Goal: Navigation & Orientation: Find specific page/section

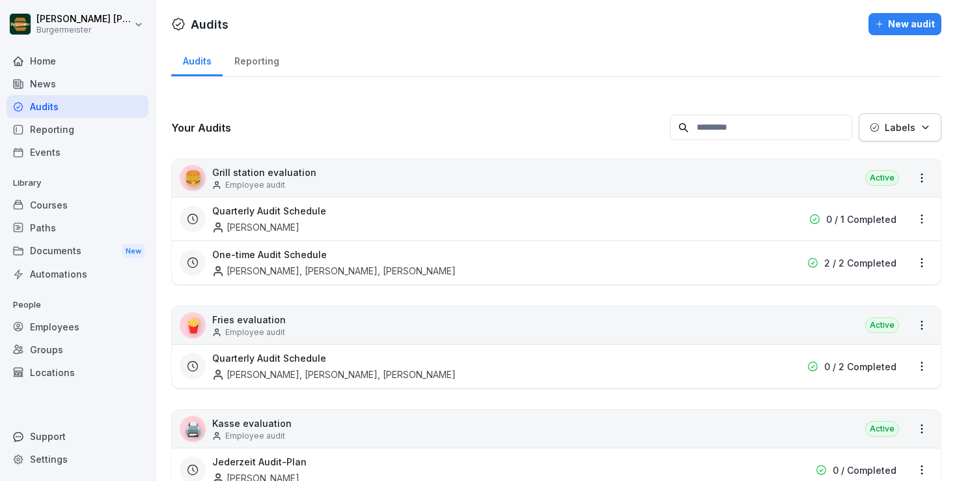
scroll to position [234, 0]
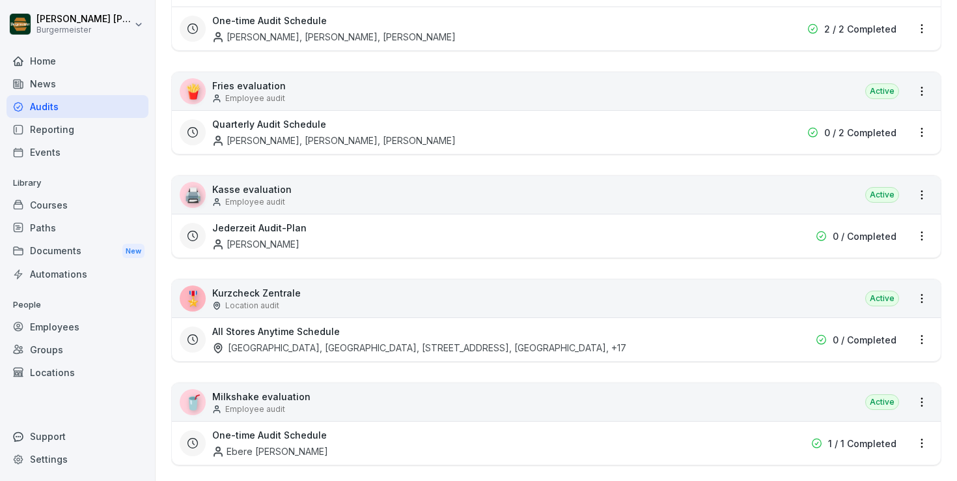
click at [50, 254] on div "Documents New" at bounding box center [78, 251] width 142 height 24
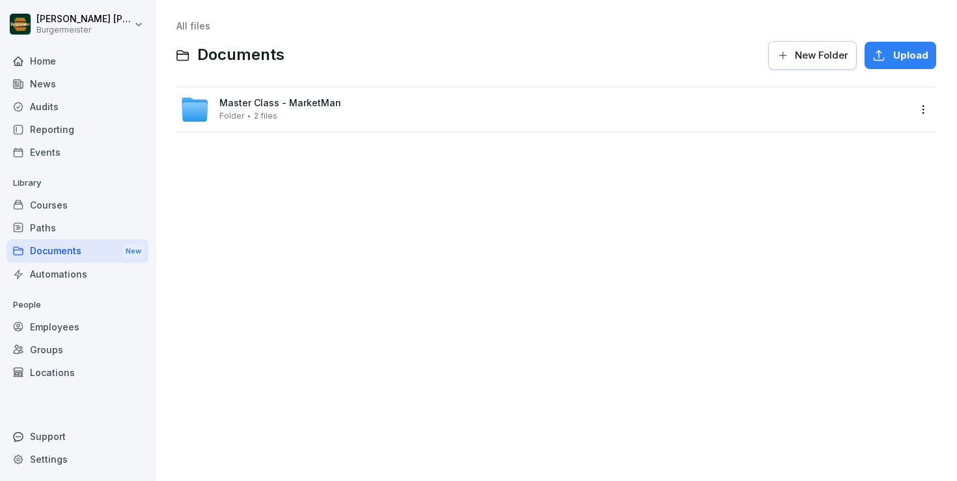
click at [259, 113] on span "2 files" at bounding box center [265, 115] width 23 height 9
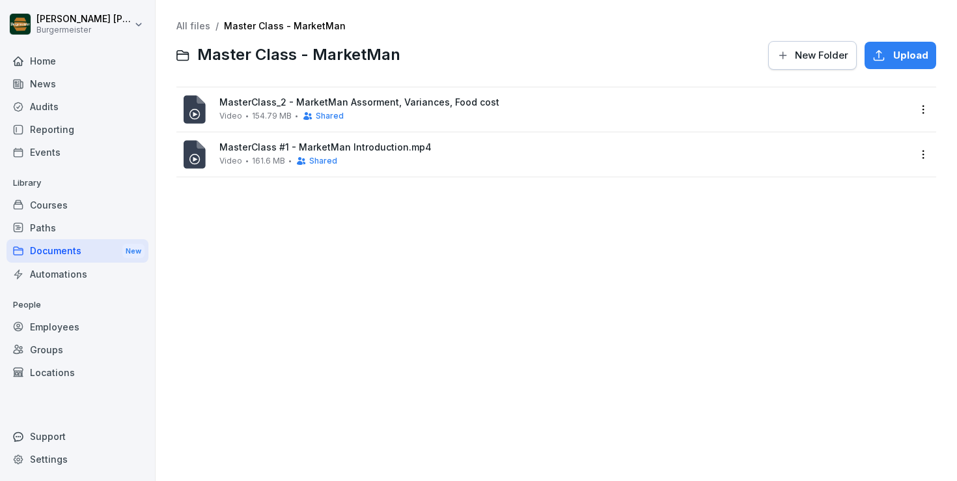
click at [195, 25] on link "All files" at bounding box center [193, 25] width 34 height 11
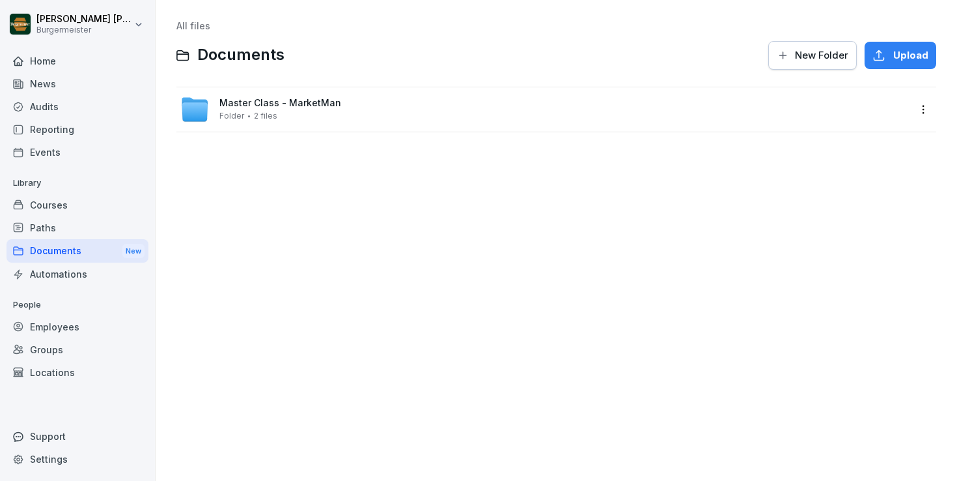
click at [83, 64] on div "Home" at bounding box center [78, 60] width 142 height 23
